Goal: Task Accomplishment & Management: Manage account settings

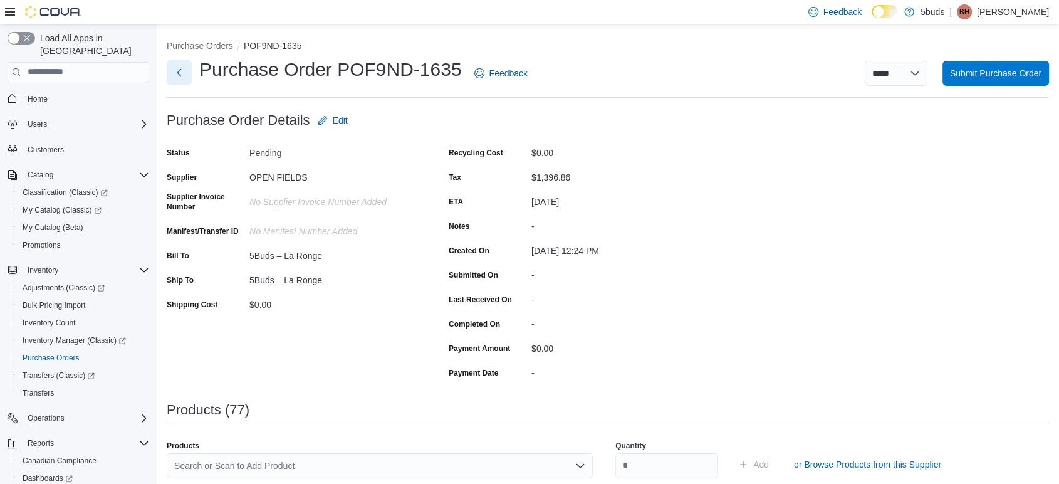
click at [181, 75] on button "Next" at bounding box center [179, 72] width 25 height 25
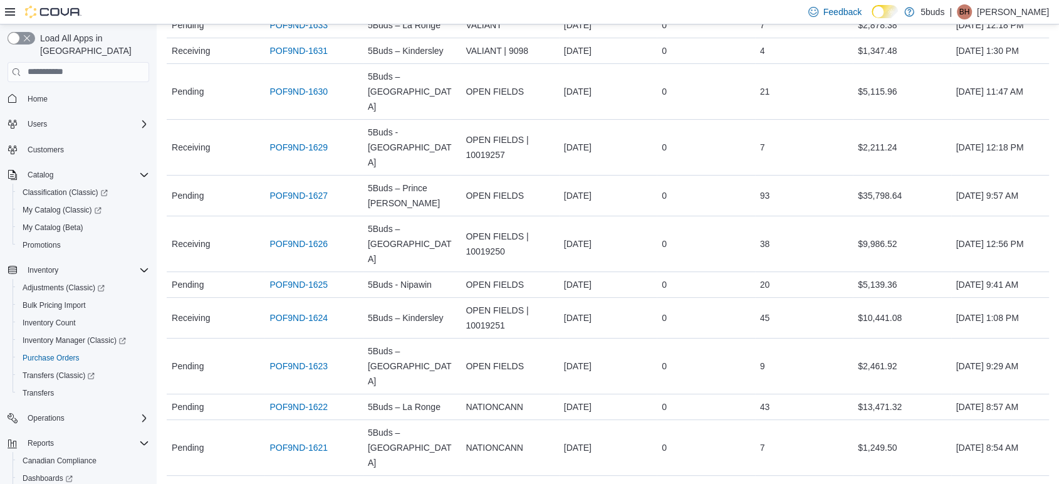
scroll to position [278, 0]
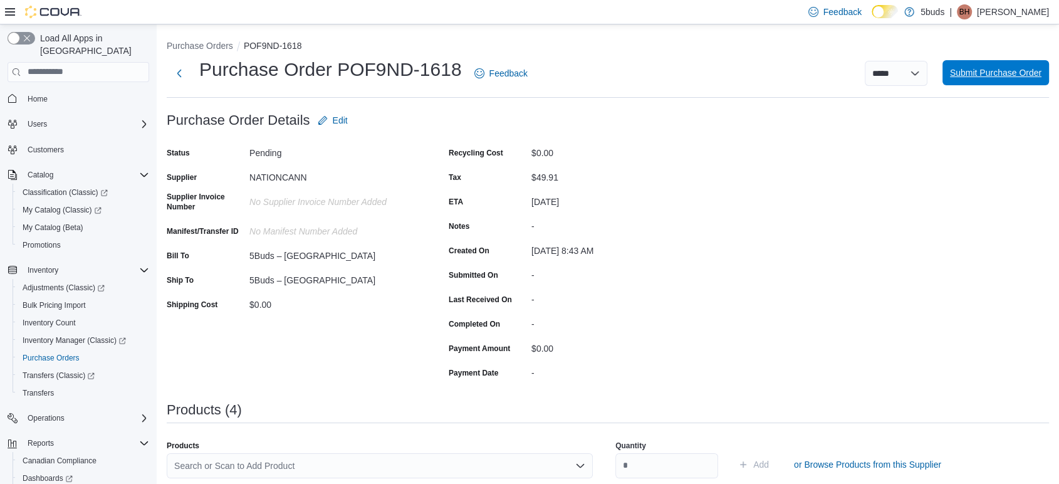
click at [1023, 79] on span "Submit Purchase Order" at bounding box center [996, 72] width 92 height 13
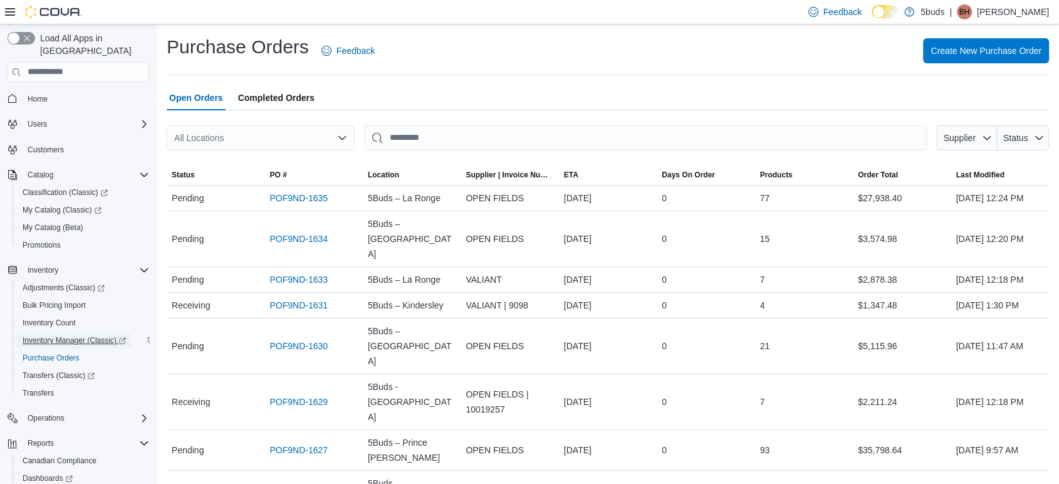
click at [68, 335] on span "Inventory Manager (Classic)" at bounding box center [74, 340] width 103 height 10
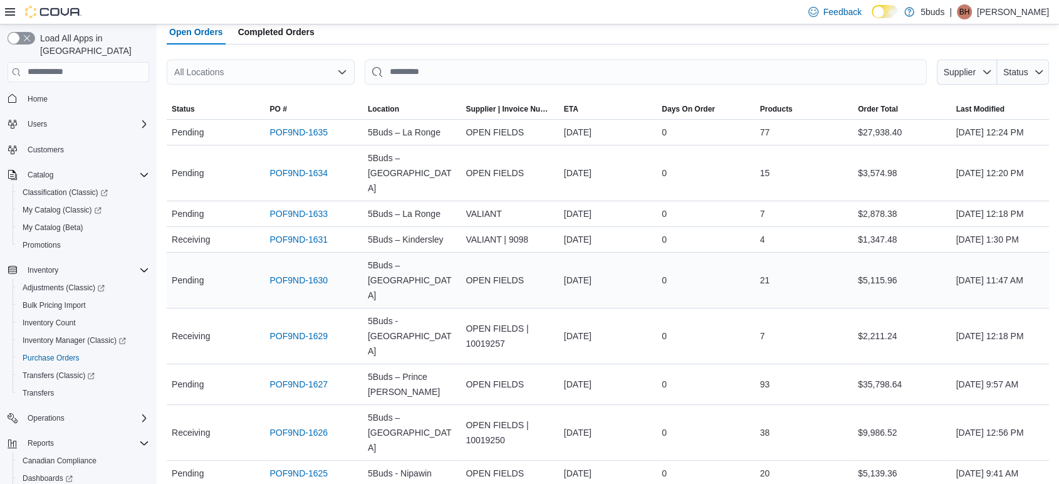
scroll to position [70, 0]
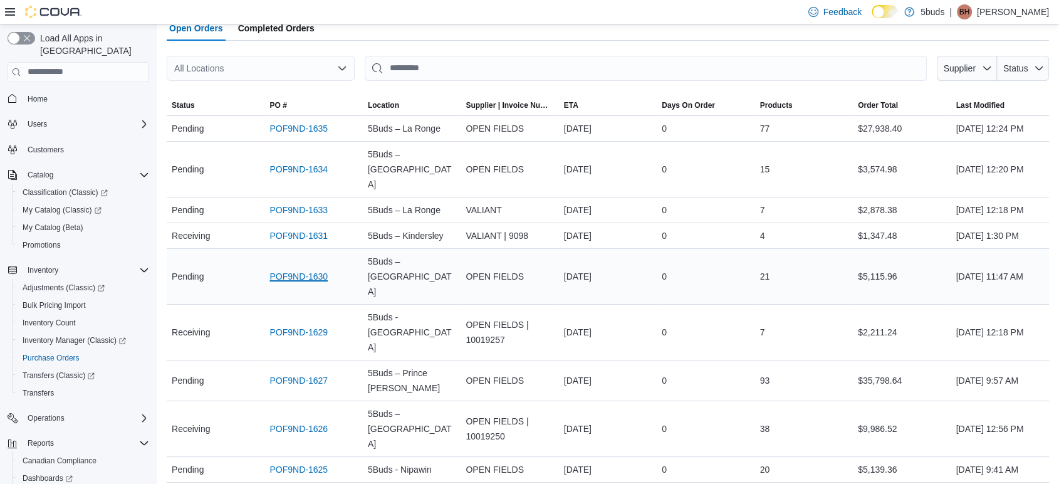
click at [301, 284] on link "POF9ND-1630" at bounding box center [299, 276] width 58 height 15
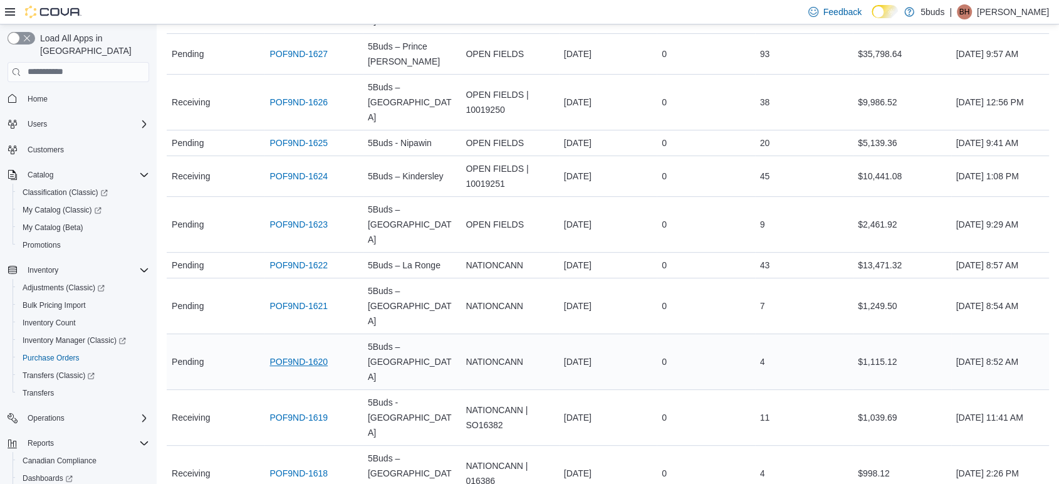
scroll to position [408, 0]
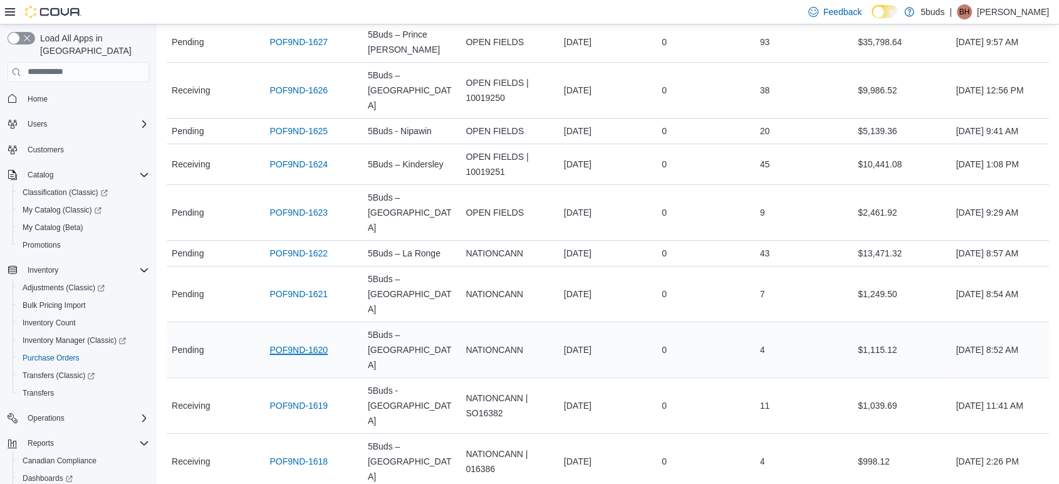
click at [304, 342] on link "POF9ND-1620" at bounding box center [299, 349] width 58 height 15
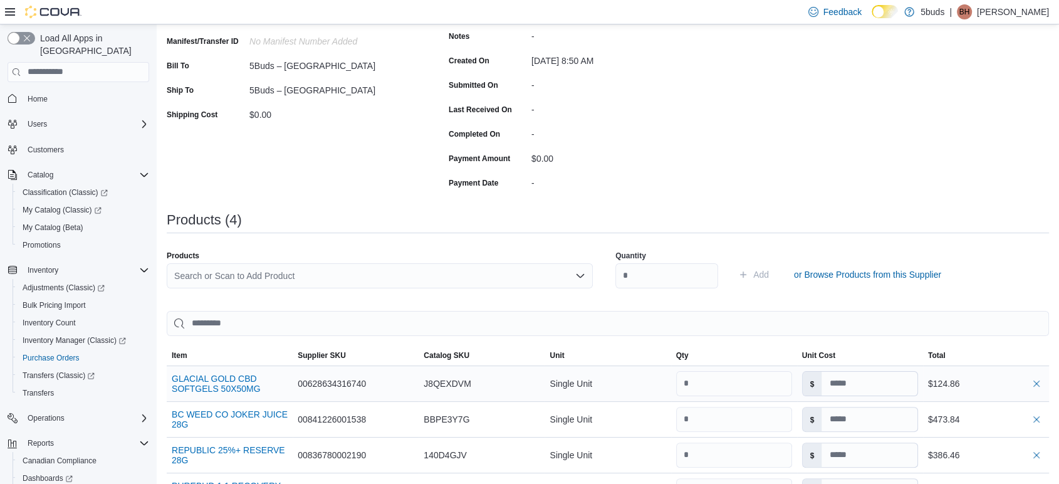
scroll to position [348, 0]
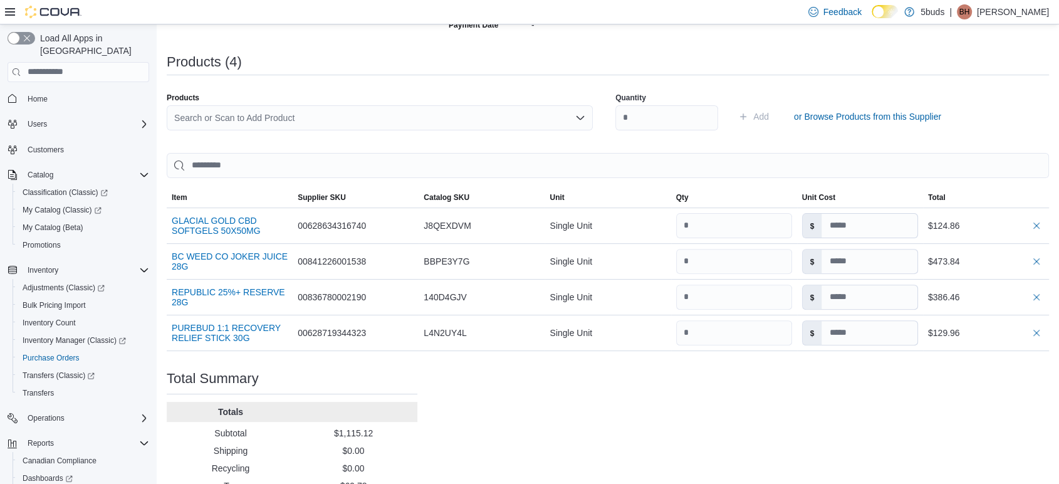
click at [259, 119] on div "Search or Scan to Add Product" at bounding box center [380, 117] width 426 height 25
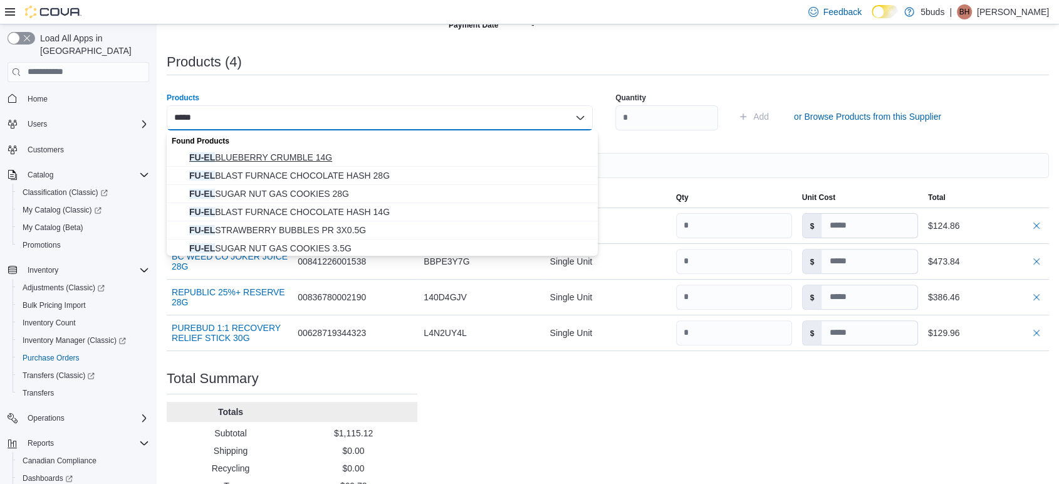
type input "*****"
click at [320, 157] on span "FU-EL BLUEBERRY CRUMBLE 14G" at bounding box center [389, 157] width 401 height 13
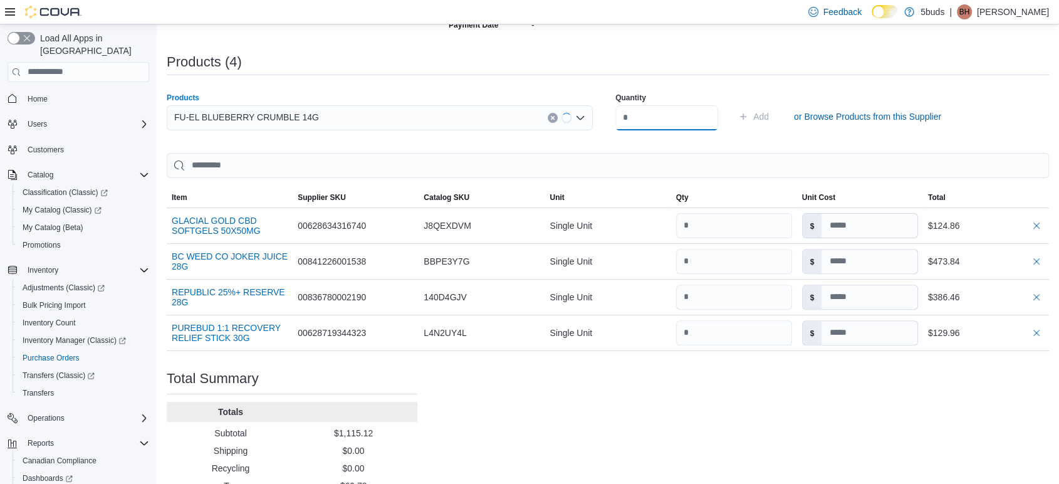
click at [695, 122] on input "number" at bounding box center [667, 117] width 103 height 25
type input "*"
click at [733, 104] on button "Add" at bounding box center [753, 116] width 41 height 25
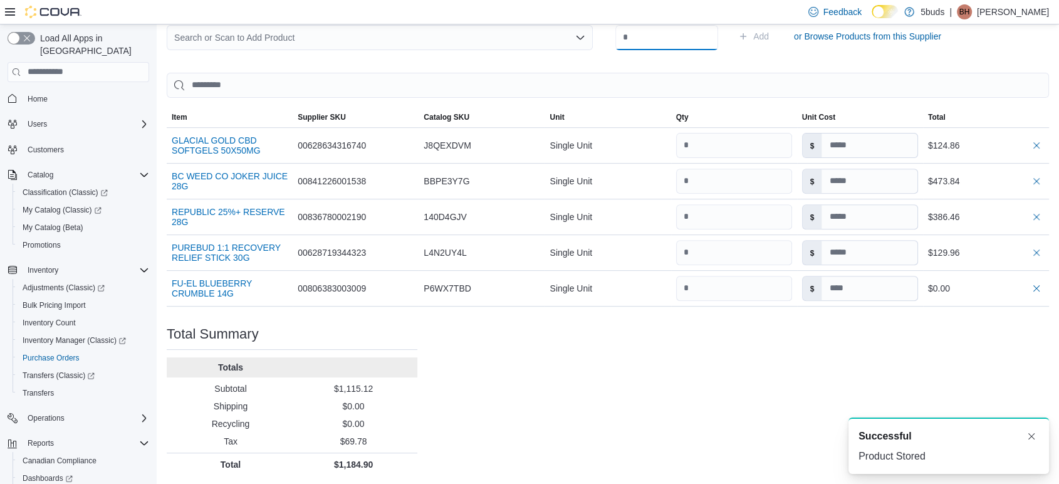
scroll to position [429, 0]
click at [849, 285] on input at bounding box center [869, 288] width 95 height 24
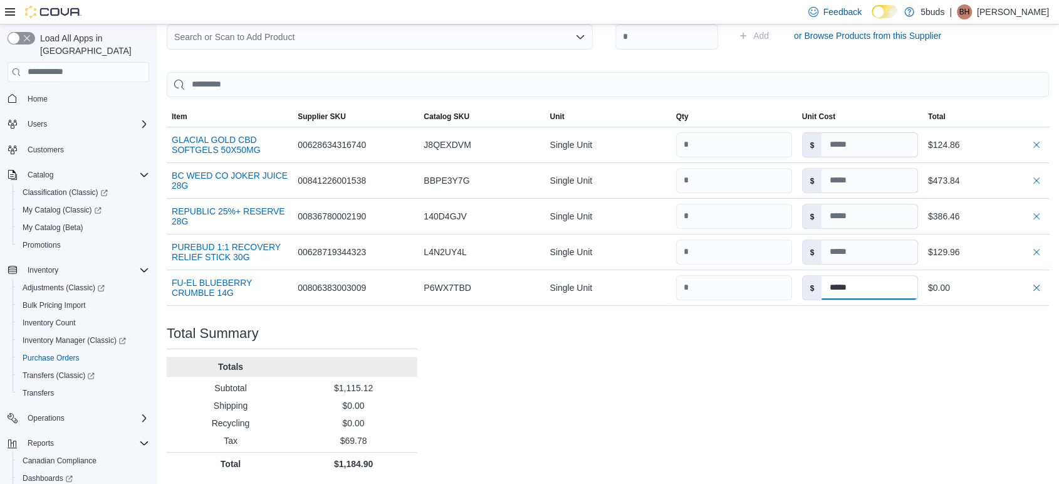
type input "*****"
click at [847, 364] on div "Purchase Order: POF9ND-1620 Feedback Purchase Order Details Edit Status Pending…" at bounding box center [608, 77] width 883 height 796
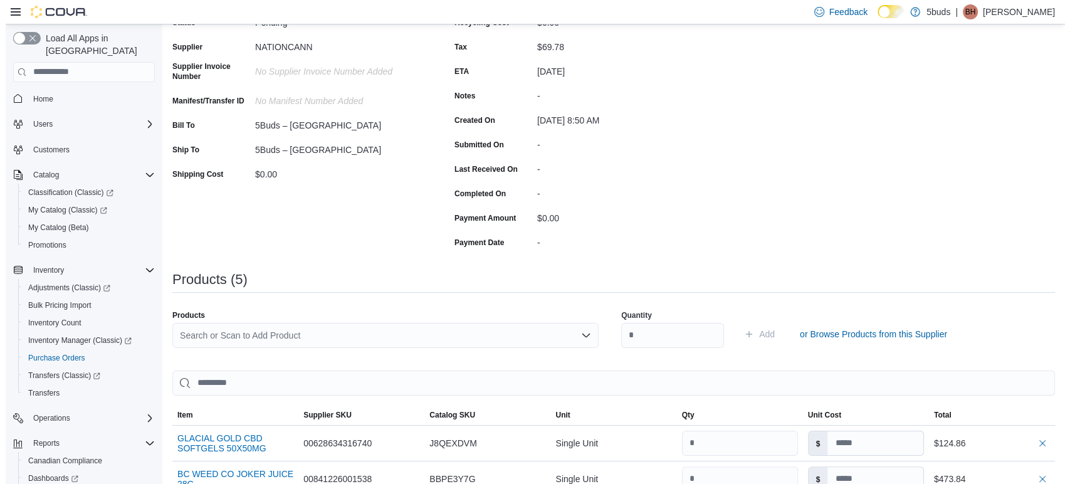
scroll to position [0, 0]
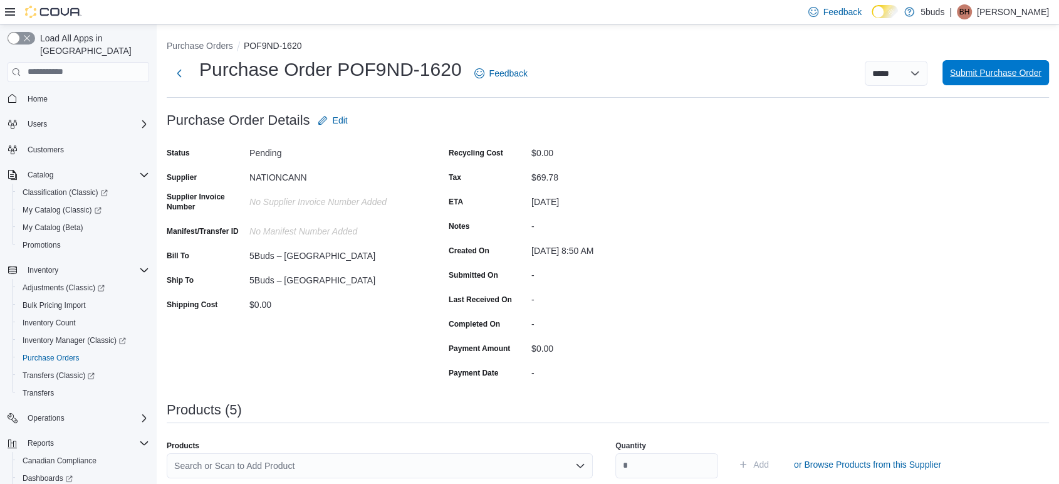
click at [995, 76] on span "Submit Purchase Order" at bounding box center [996, 72] width 92 height 13
type input "*****"
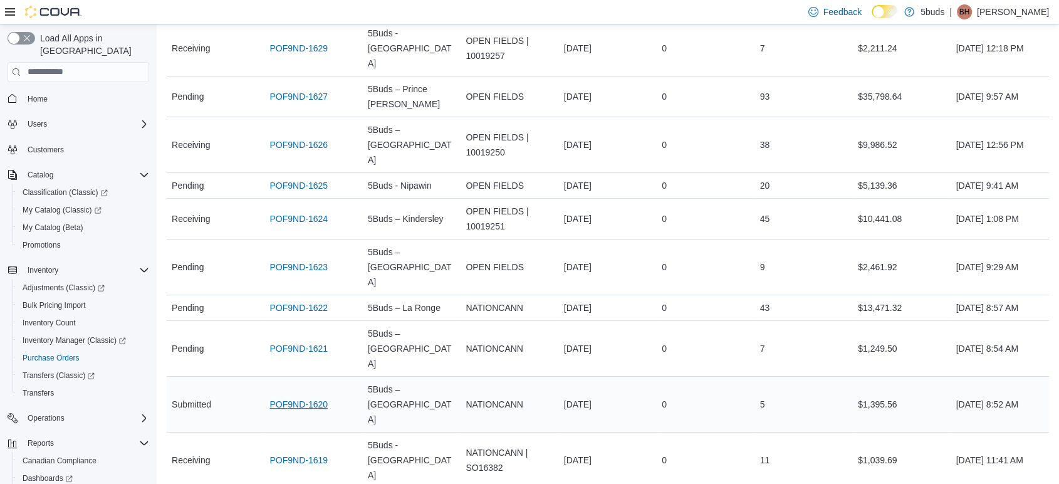
scroll to position [408, 0]
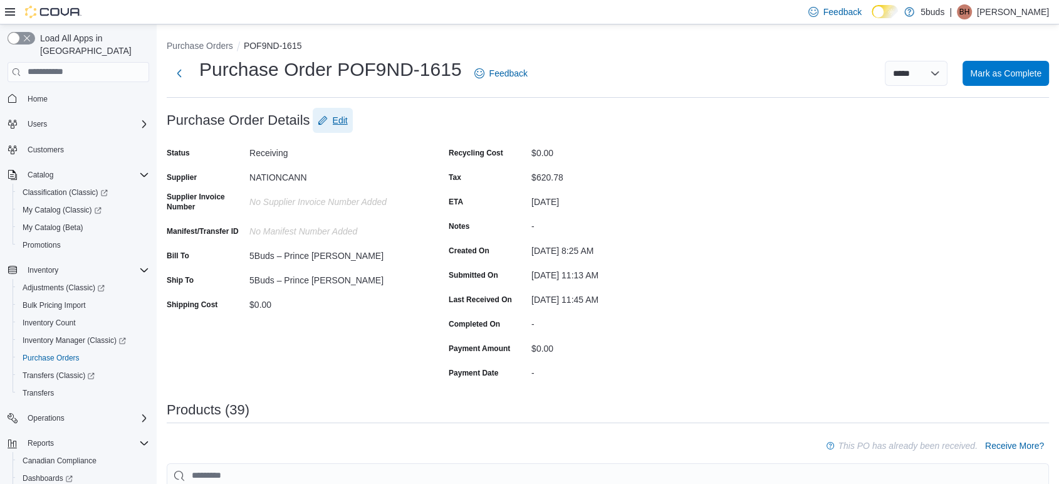
click at [331, 122] on span "Edit" at bounding box center [333, 120] width 30 height 25
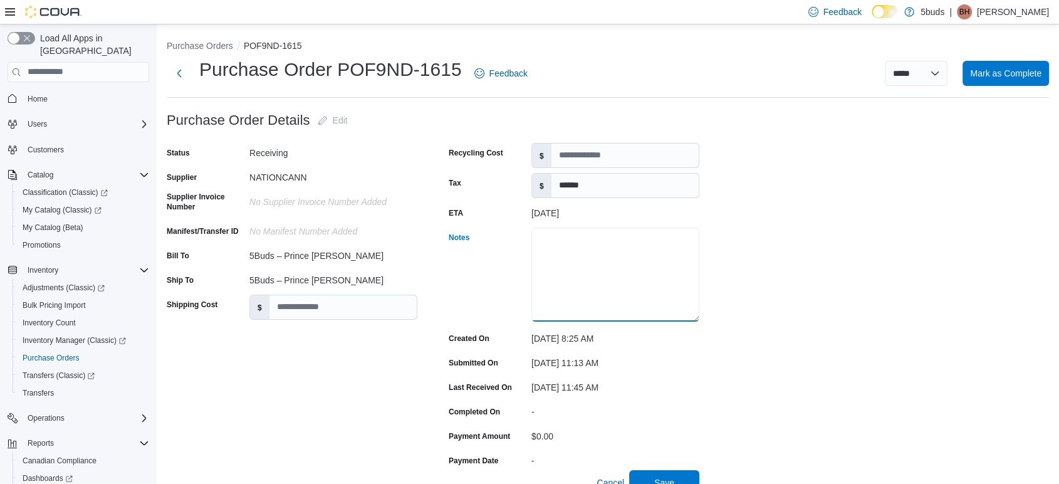
click at [623, 229] on textarea "Notes" at bounding box center [616, 275] width 168 height 94
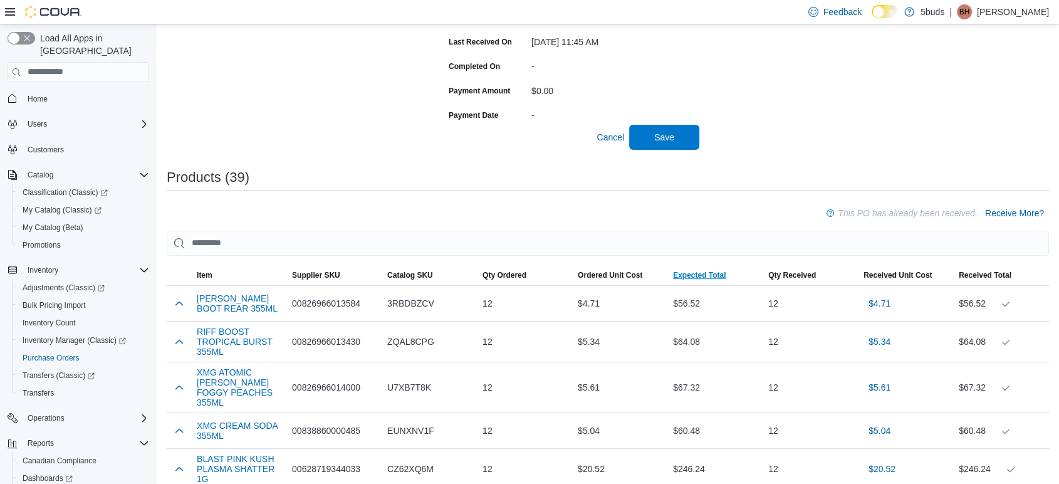
scroll to position [348, 0]
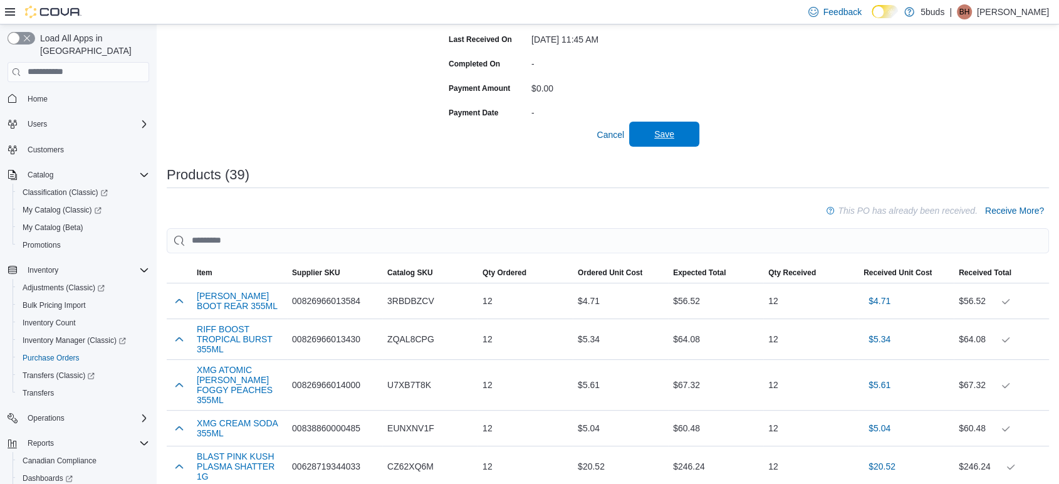
type textarea "**********"
click at [673, 147] on span "Save" at bounding box center [664, 134] width 55 height 25
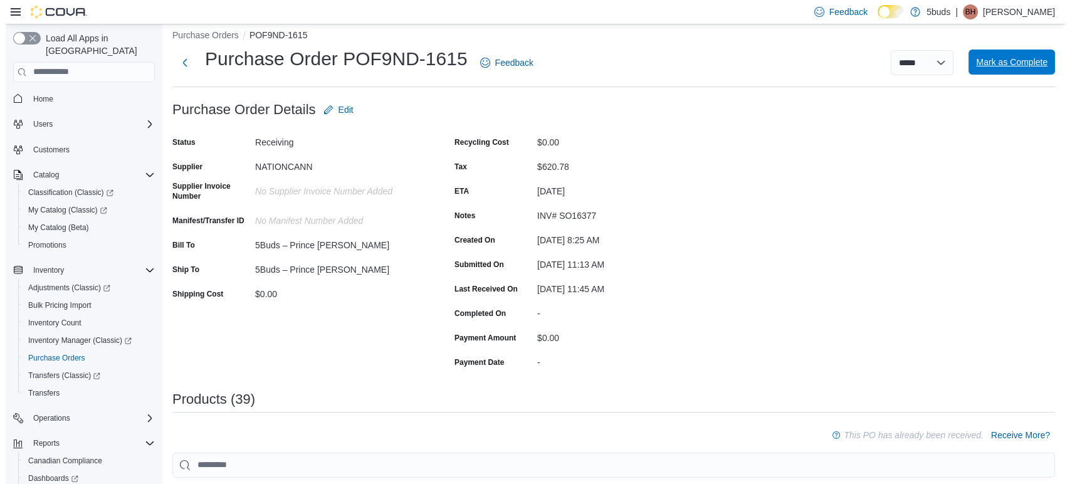
scroll to position [0, 0]
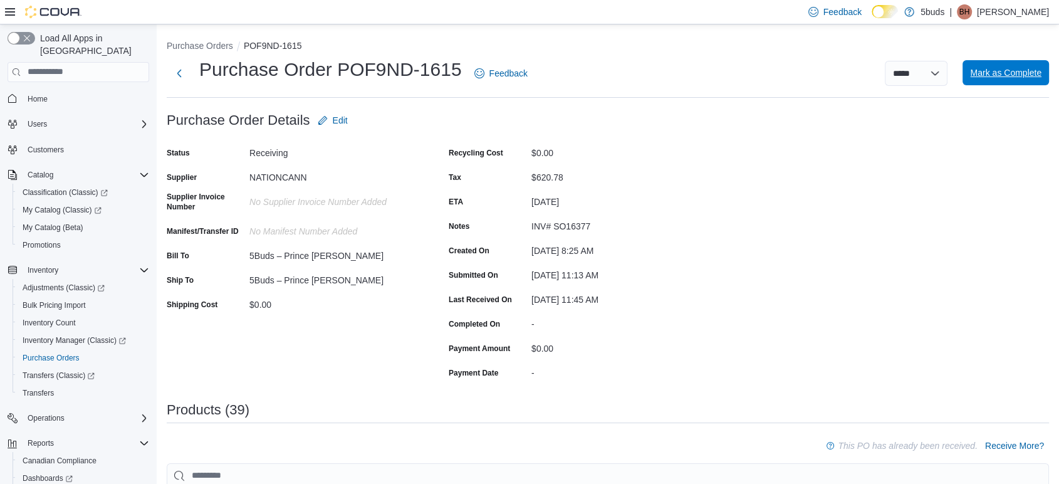
click at [1014, 72] on span "Mark as Complete" at bounding box center [1005, 72] width 71 height 13
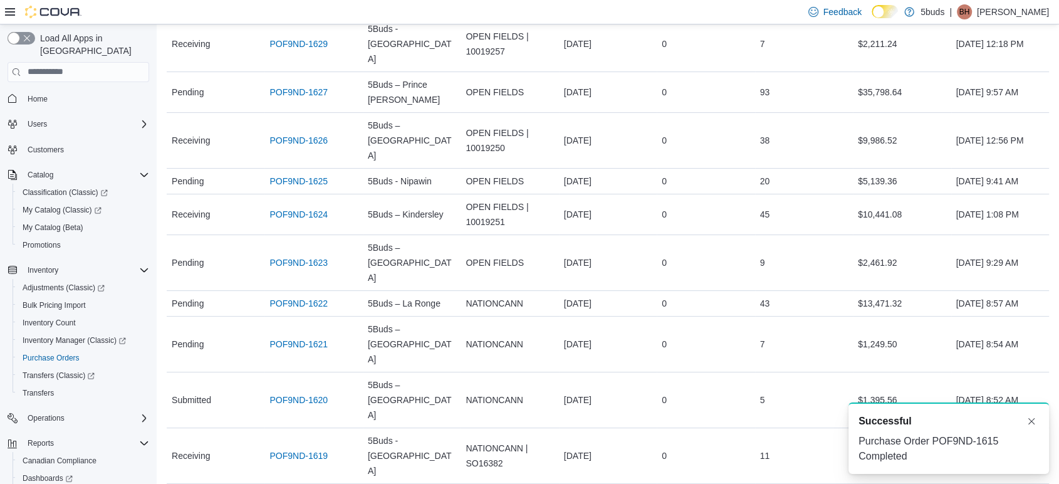
scroll to position [382, 0]
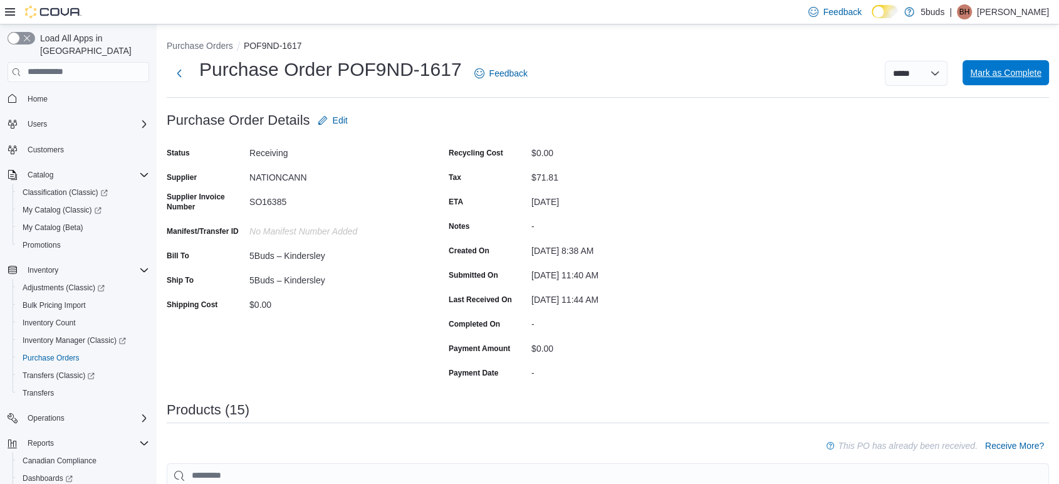
click at [1003, 72] on span "Mark as Complete" at bounding box center [1005, 72] width 71 height 13
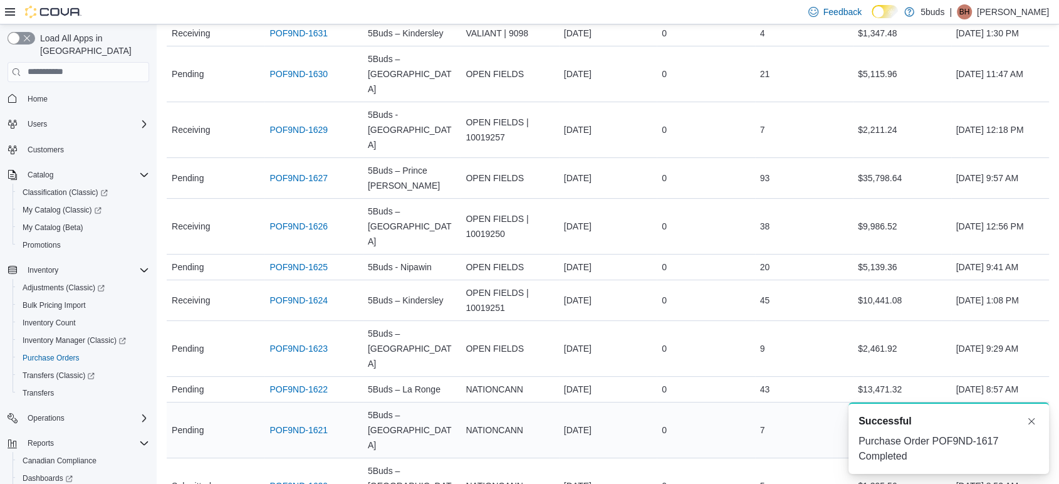
scroll to position [342, 0]
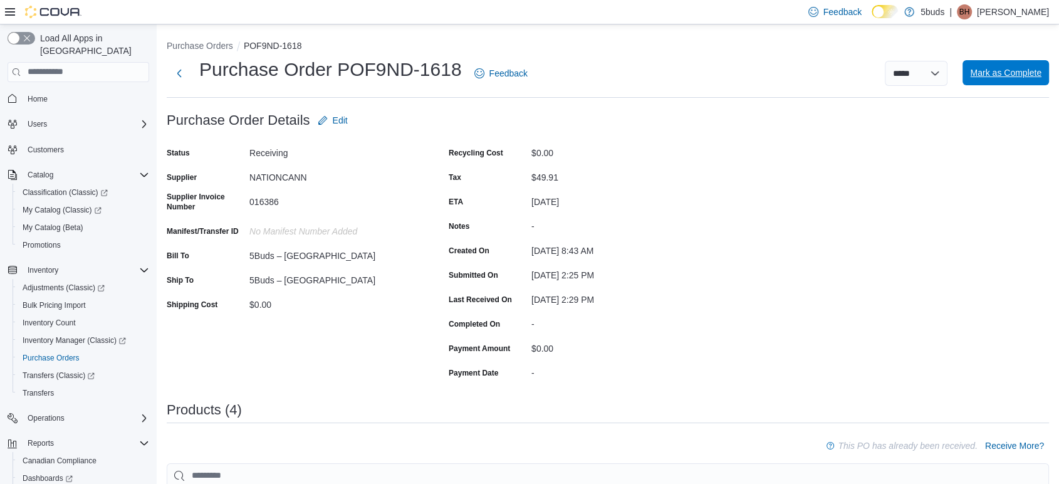
click at [1003, 72] on span "Mark as Complete" at bounding box center [1005, 72] width 71 height 13
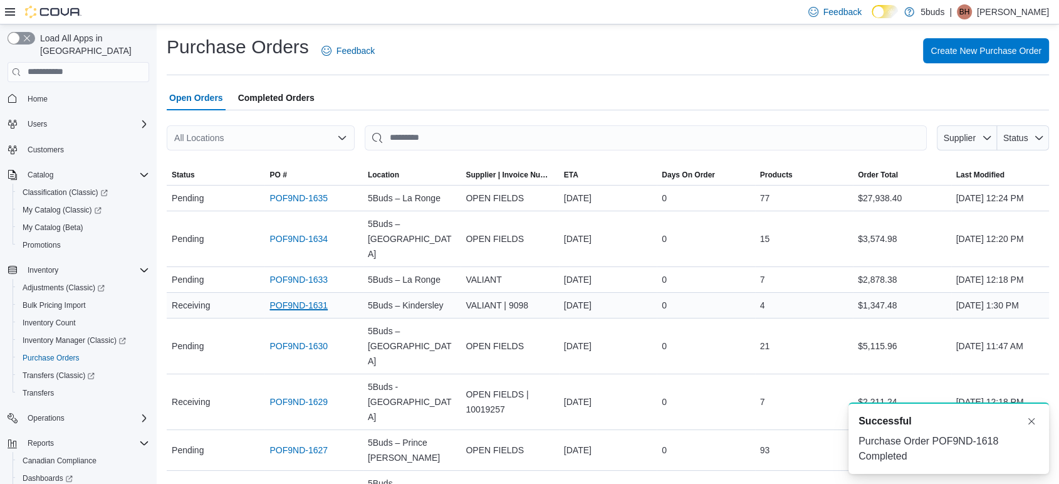
click at [292, 313] on link "POF9ND-1631" at bounding box center [299, 305] width 58 height 15
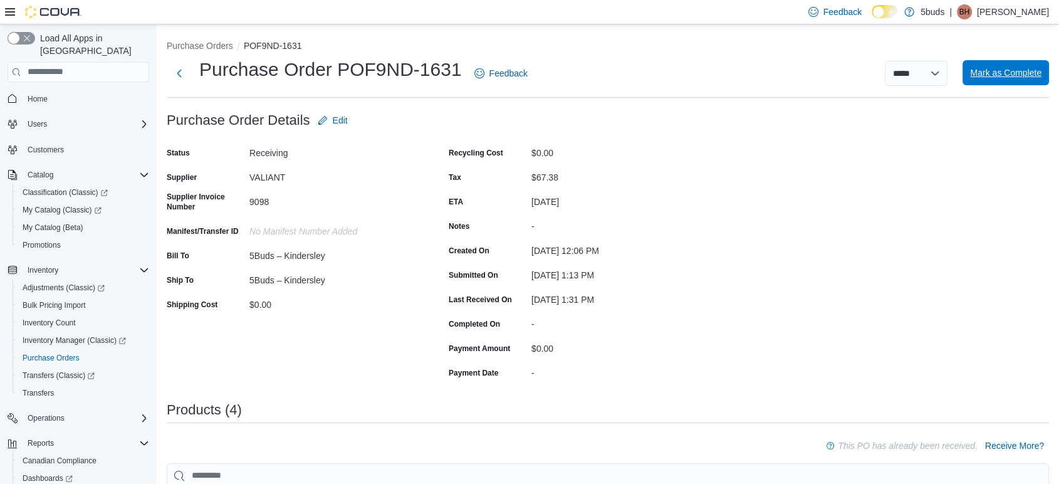
click at [1040, 62] on span "Mark as Complete" at bounding box center [1005, 72] width 71 height 25
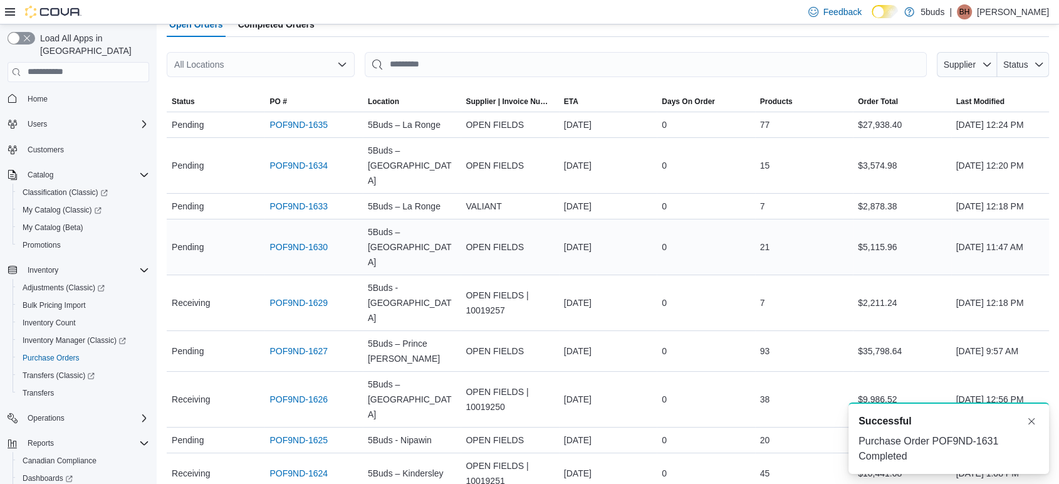
scroll to position [139, 0]
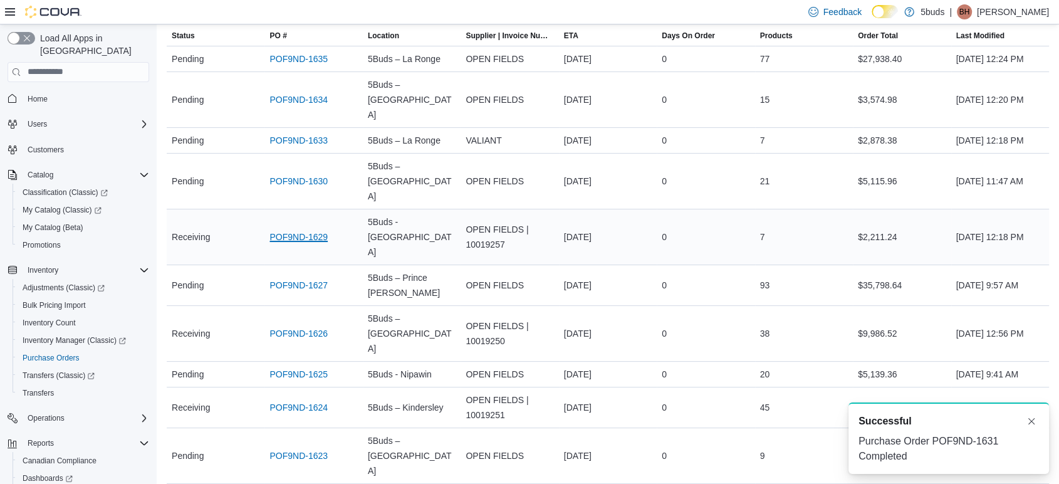
click at [301, 229] on link "POF9ND-1629" at bounding box center [299, 236] width 58 height 15
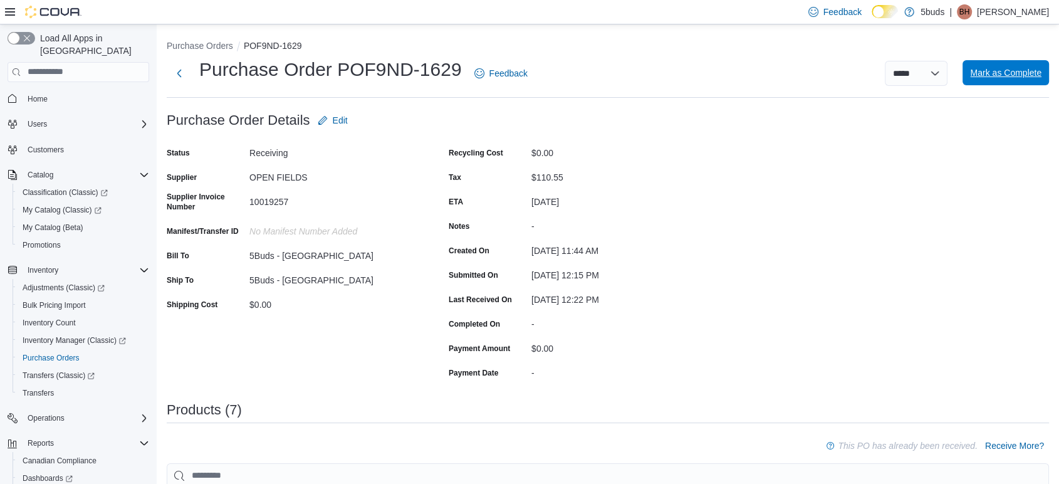
click at [1011, 81] on span "Mark as Complete" at bounding box center [1005, 72] width 71 height 25
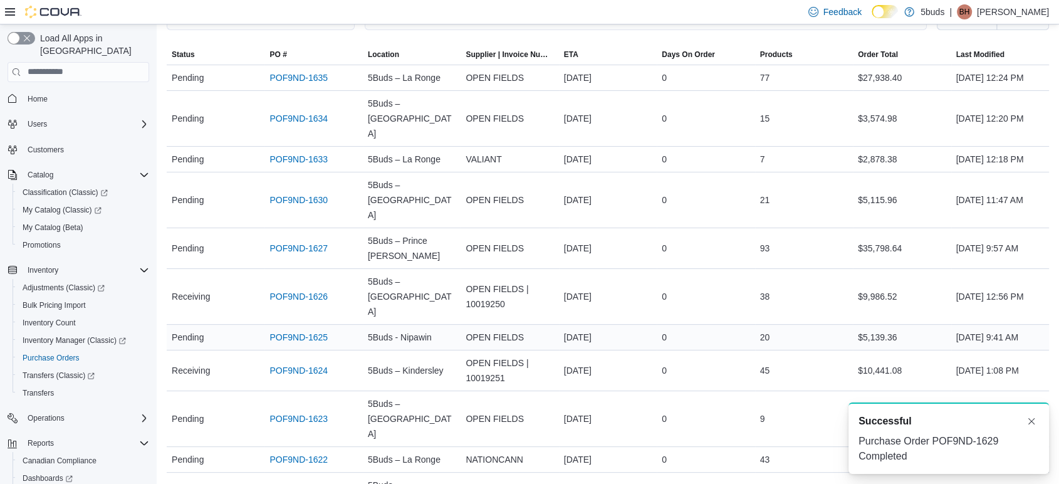
scroll to position [235, 0]
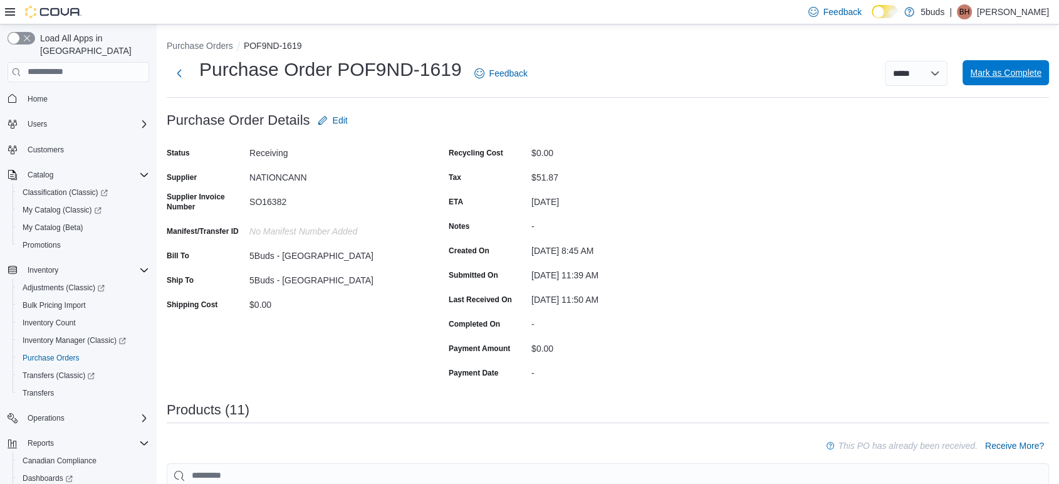
click at [1023, 79] on span "Mark as Complete" at bounding box center [1005, 72] width 71 height 13
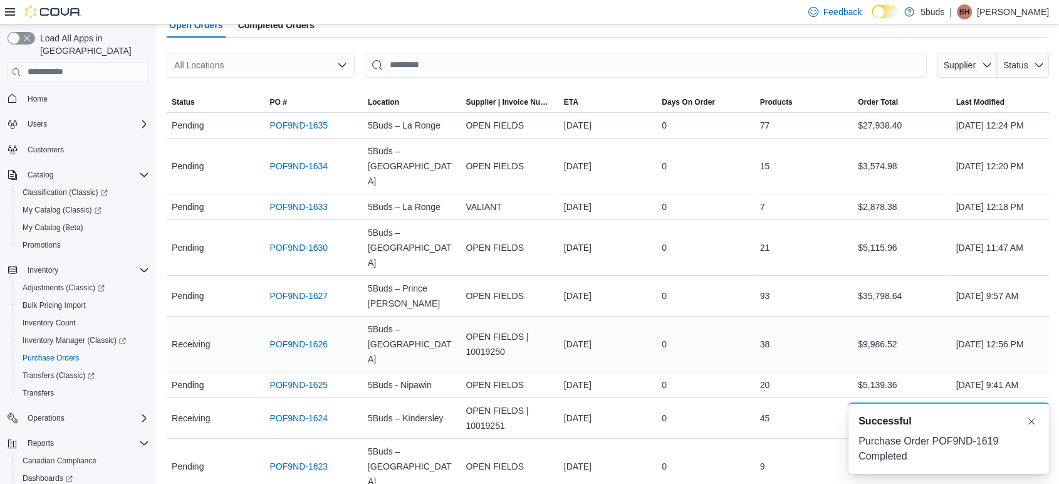
scroll to position [194, 0]
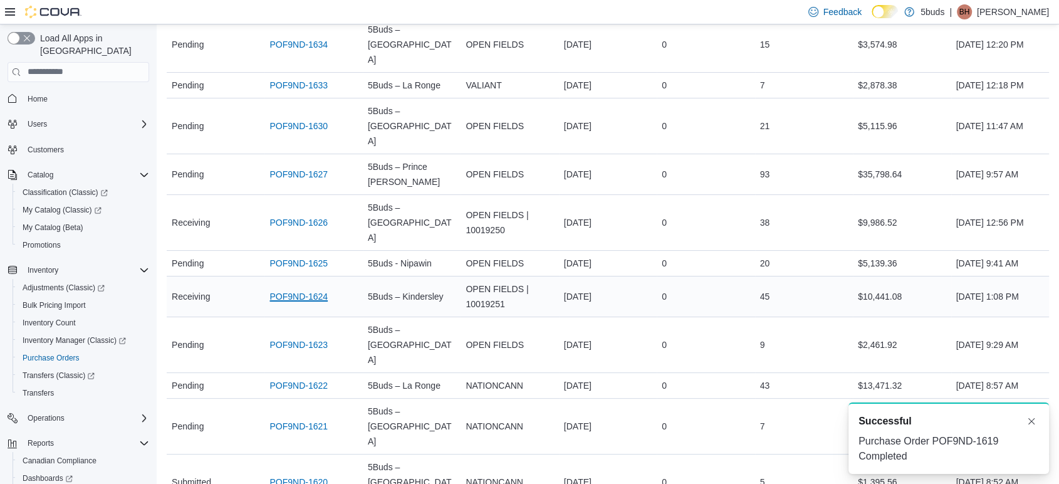
click at [308, 289] on link "POF9ND-1624" at bounding box center [299, 296] width 58 height 15
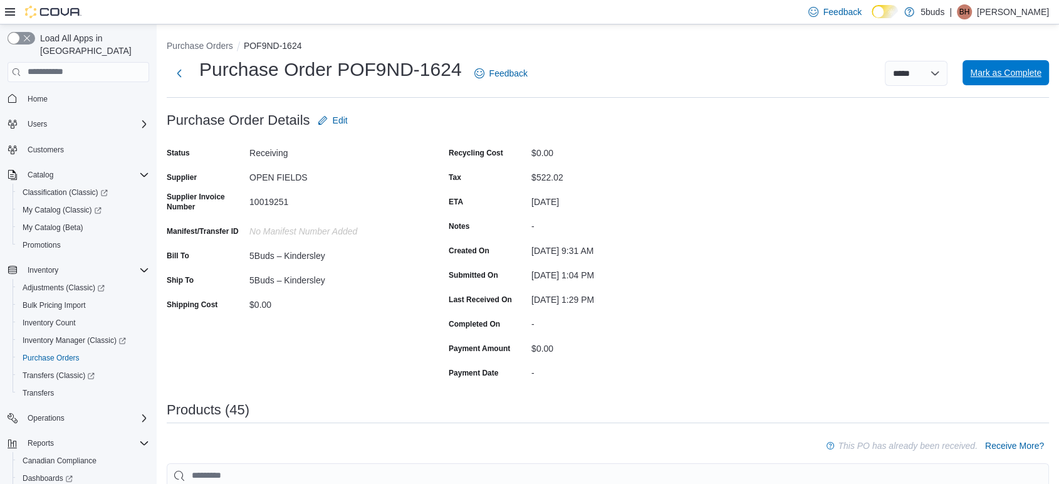
click at [1014, 72] on span "Mark as Complete" at bounding box center [1005, 72] width 71 height 13
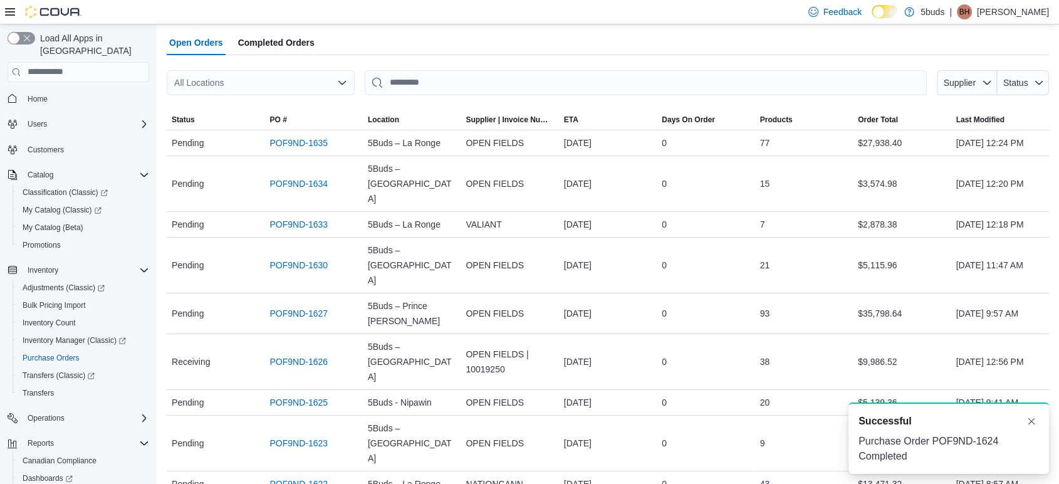
scroll to position [154, 0]
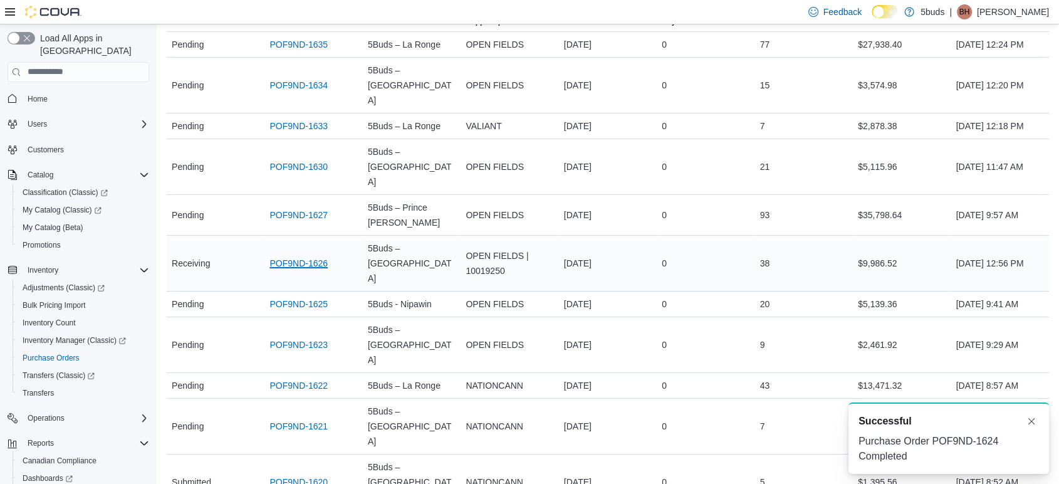
click at [301, 256] on link "POF9ND-1626" at bounding box center [299, 263] width 58 height 15
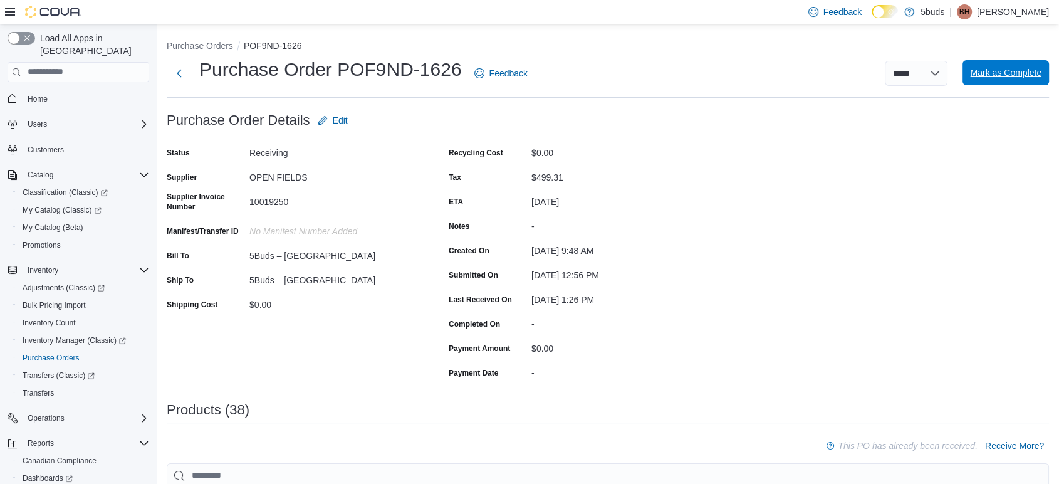
click at [1042, 71] on span "Mark as Complete" at bounding box center [1005, 72] width 71 height 13
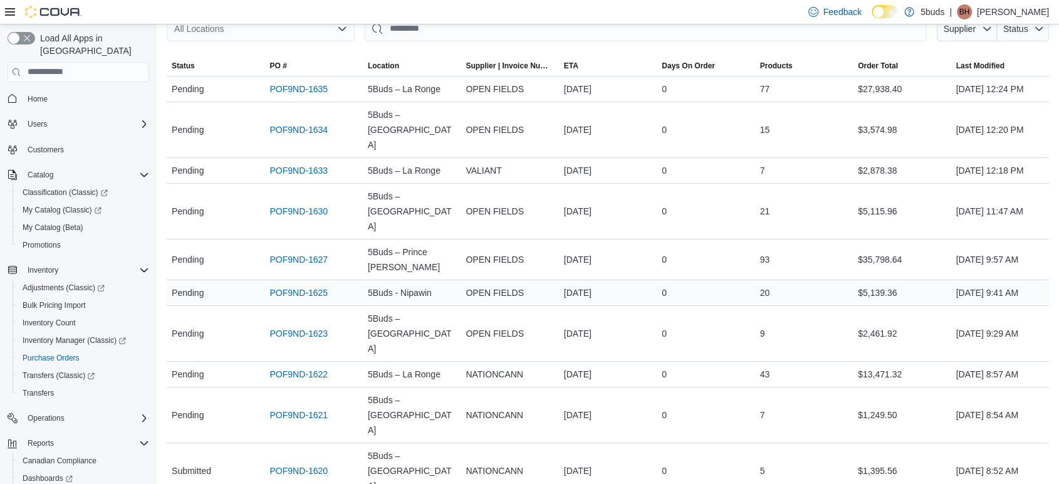
scroll to position [113, 0]
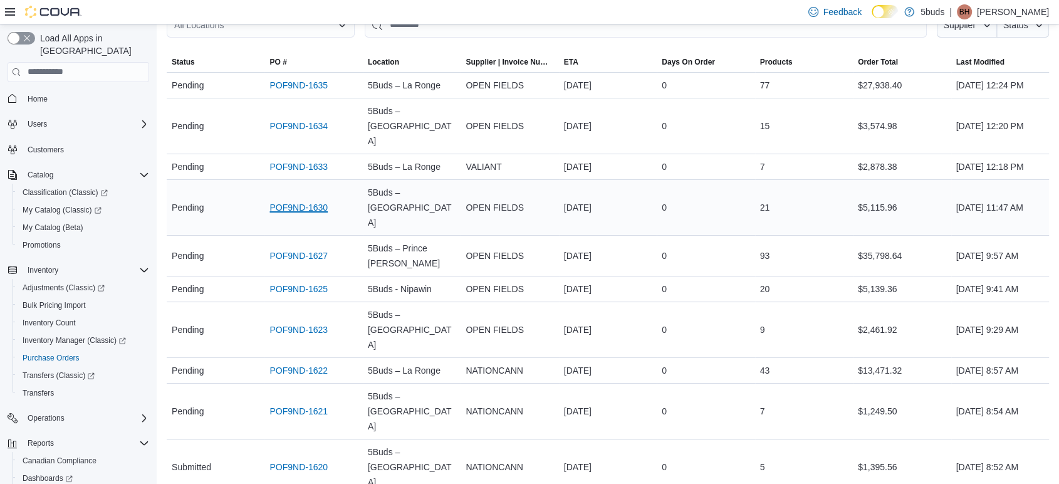
click at [306, 215] on link "POF9ND-1630" at bounding box center [299, 207] width 58 height 15
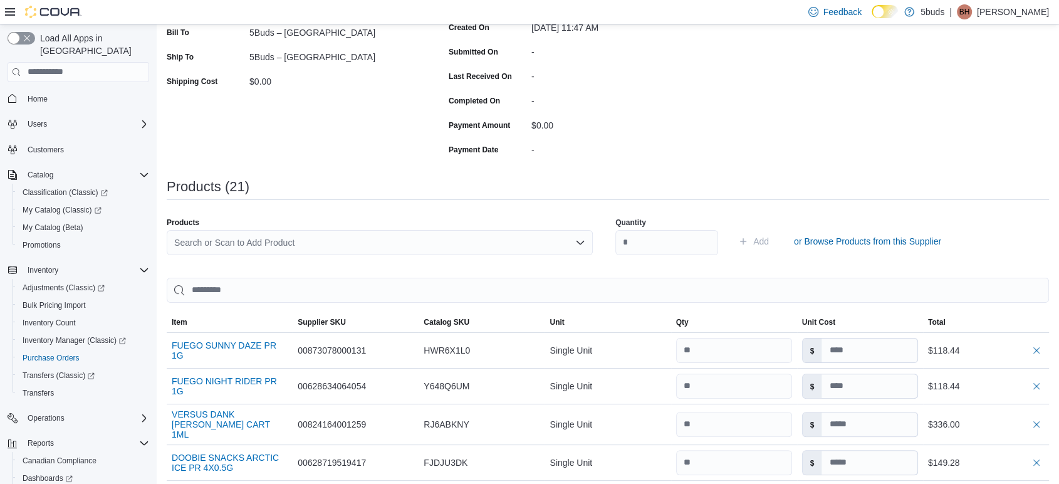
scroll to position [45, 0]
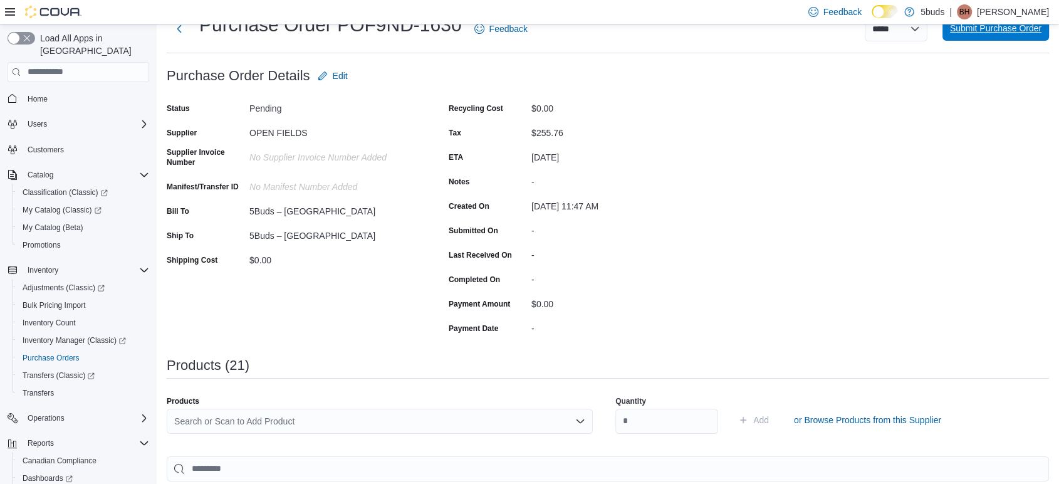
click at [1026, 39] on span "Submit Purchase Order" at bounding box center [996, 28] width 92 height 25
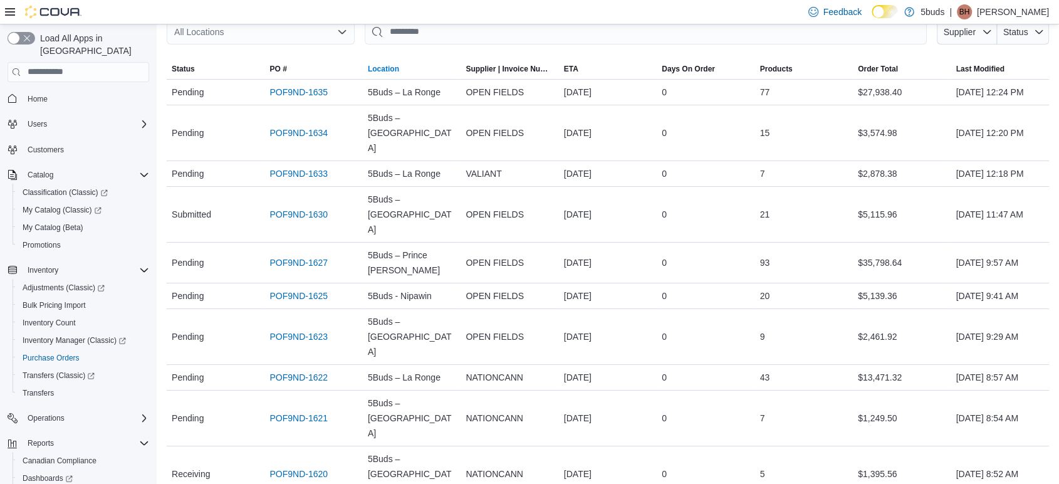
scroll to position [113, 0]
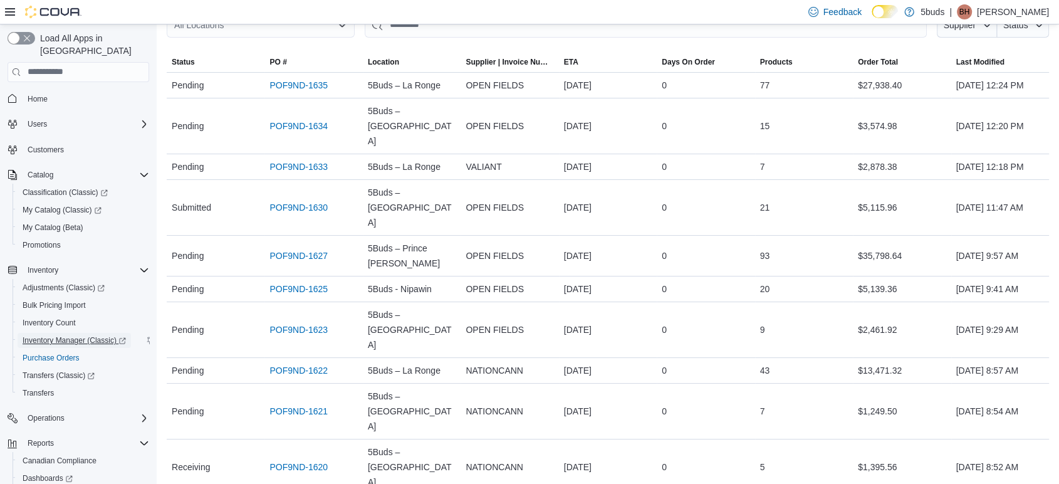
click at [107, 335] on span "Inventory Manager (Classic)" at bounding box center [74, 340] width 103 height 10
